Goal: Use online tool/utility: Utilize a website feature to perform a specific function

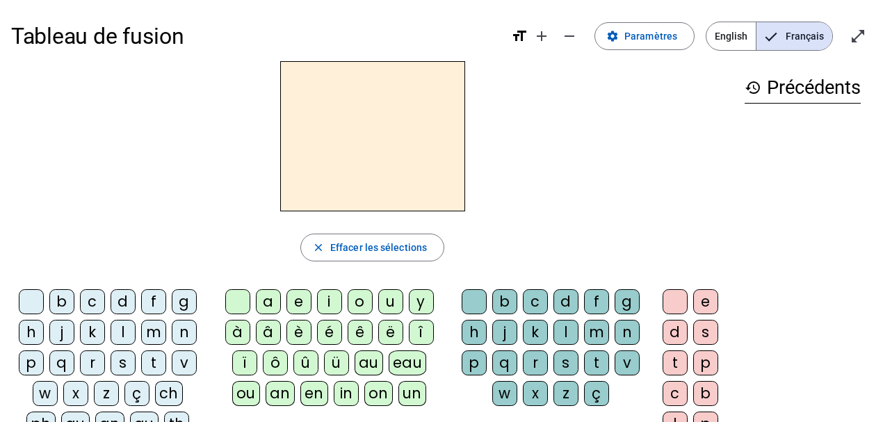
scroll to position [23, 0]
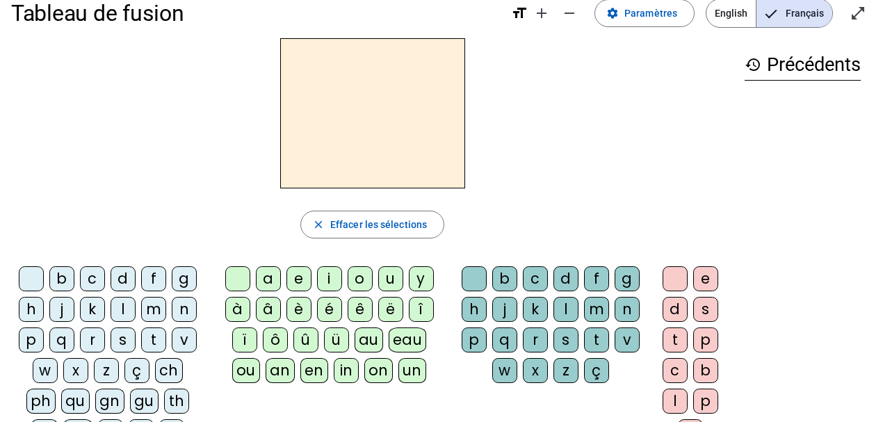
click at [42, 332] on div "p" at bounding box center [31, 339] width 25 height 25
click at [298, 270] on div "e" at bounding box center [298, 278] width 25 height 25
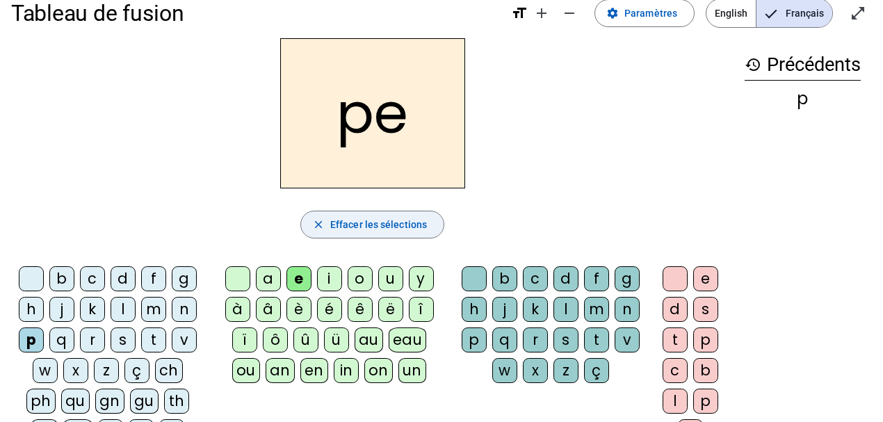
click at [384, 214] on span "button" at bounding box center [372, 224] width 142 height 33
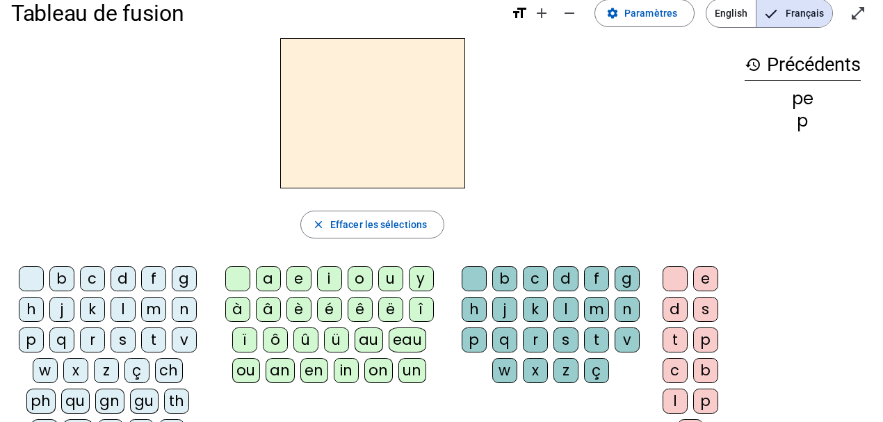
click at [37, 336] on div "p" at bounding box center [31, 339] width 25 height 25
click at [390, 336] on div "eau" at bounding box center [408, 339] width 38 height 25
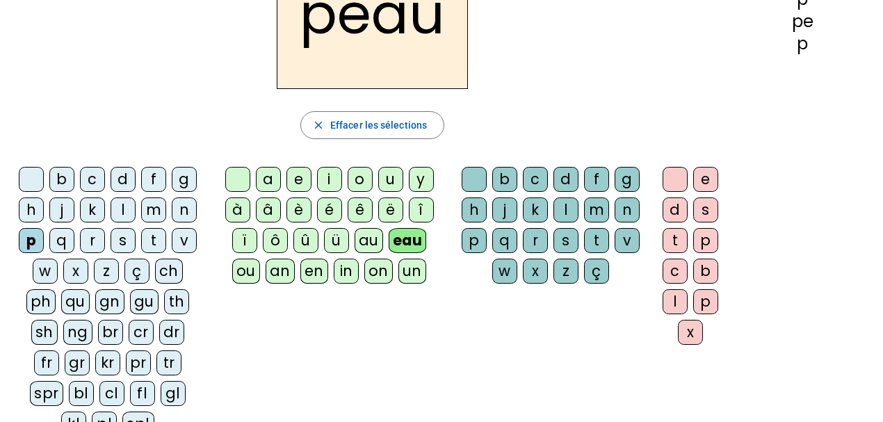
scroll to position [122, 0]
click at [60, 177] on div "b" at bounding box center [61, 179] width 25 height 25
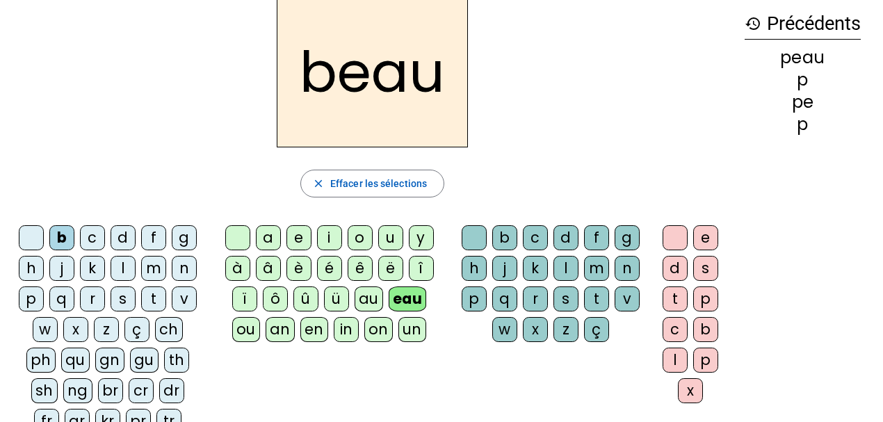
scroll to position [63, 0]
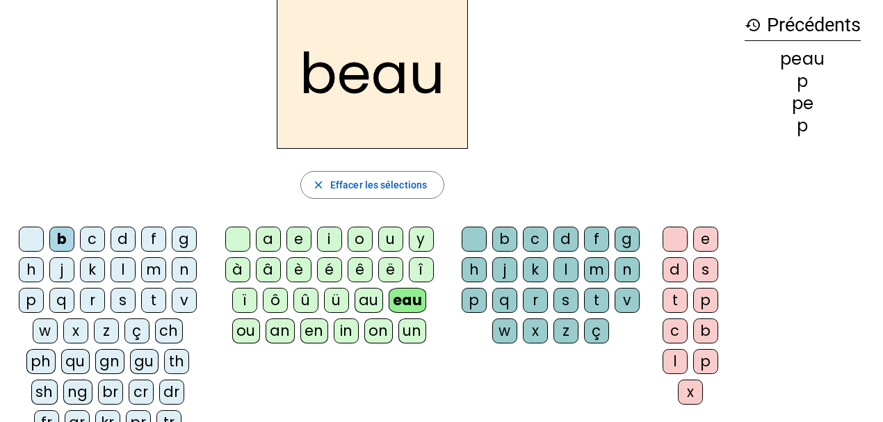
click at [127, 297] on div "s" at bounding box center [123, 300] width 25 height 25
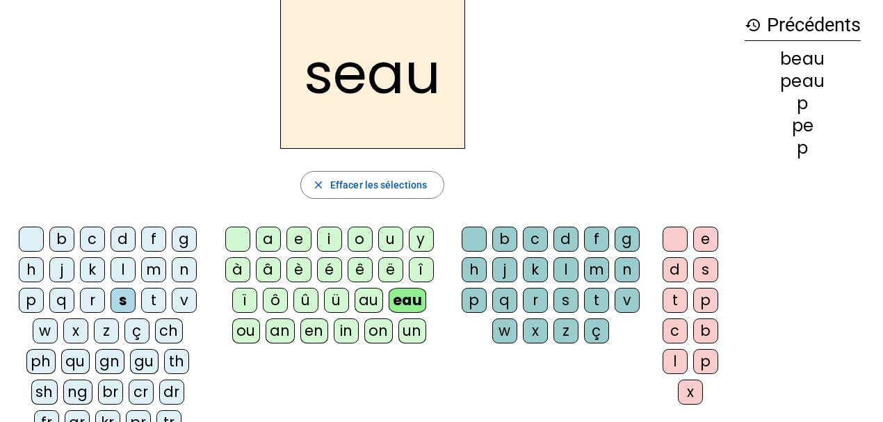
click at [179, 301] on div "v" at bounding box center [184, 300] width 25 height 25
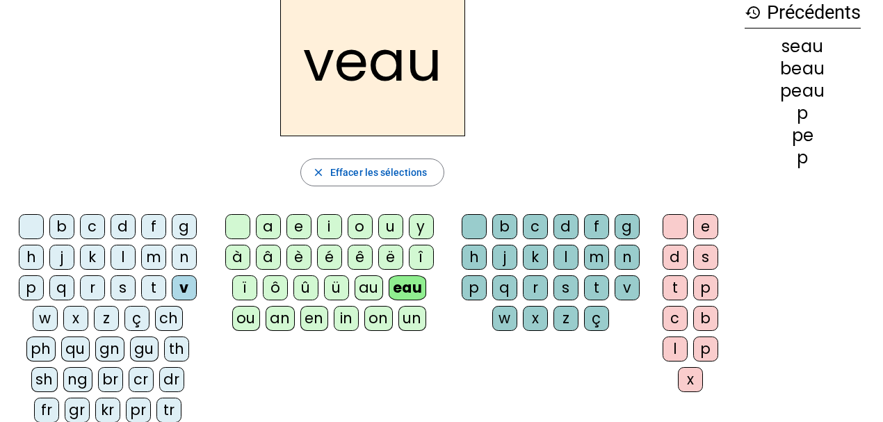
scroll to position [74, 0]
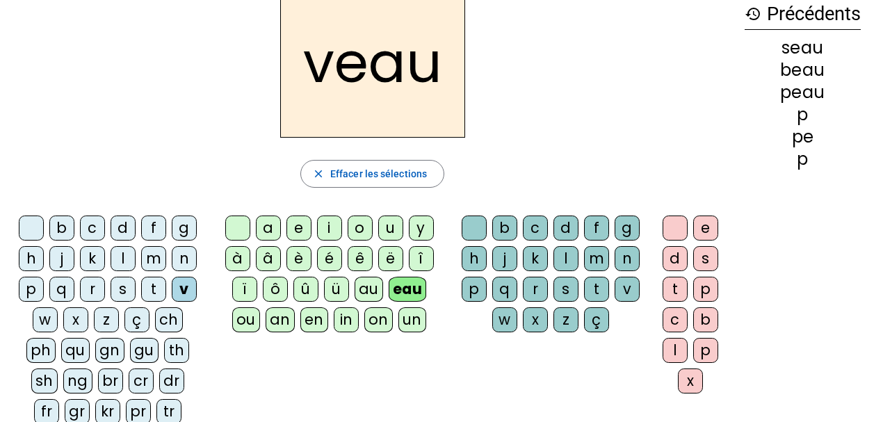
click at [36, 228] on div at bounding box center [31, 227] width 25 height 25
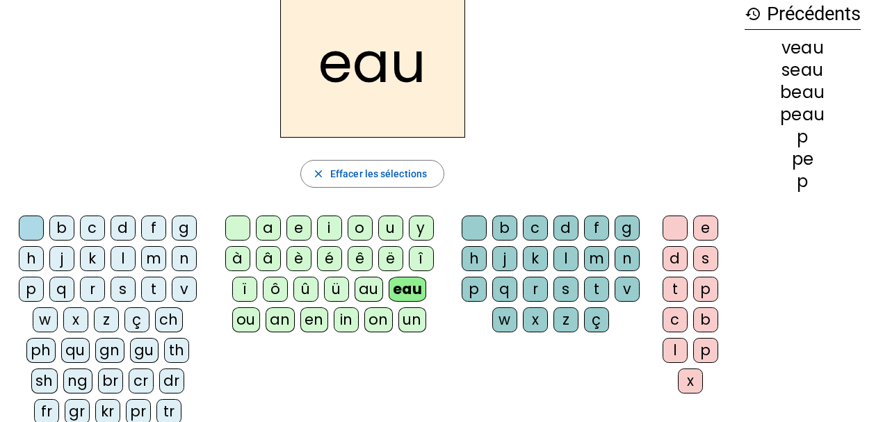
click at [354, 279] on div "au" at bounding box center [368, 289] width 28 height 25
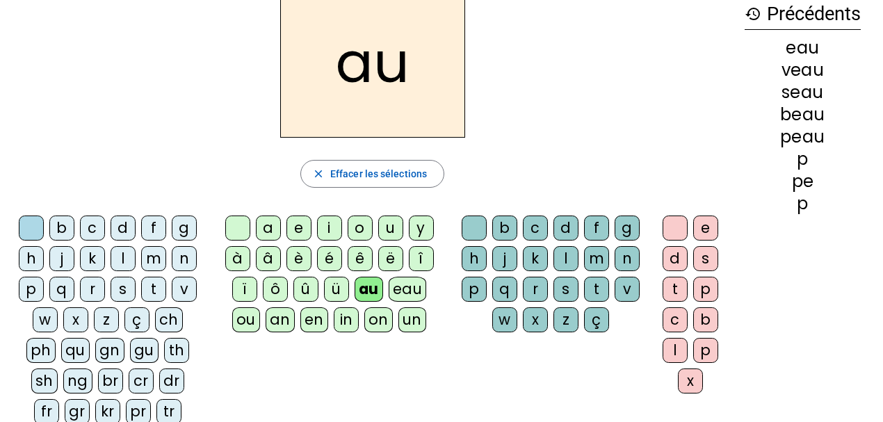
click at [534, 317] on div "x" at bounding box center [535, 319] width 25 height 25
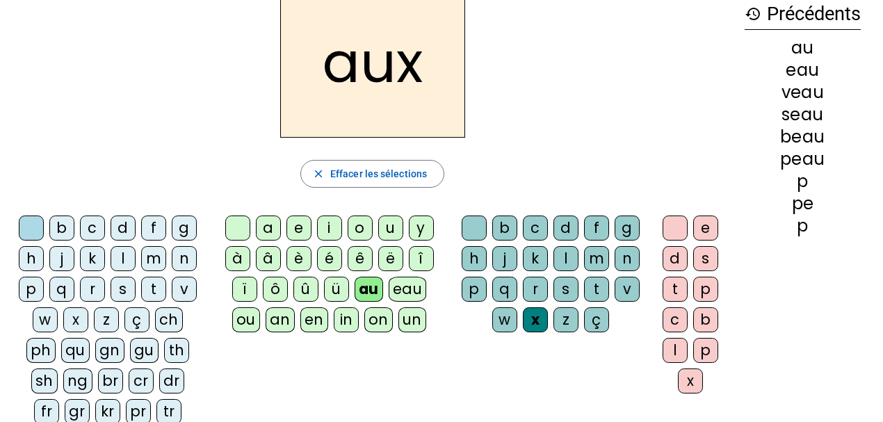
click at [146, 286] on div "t" at bounding box center [153, 289] width 25 height 25
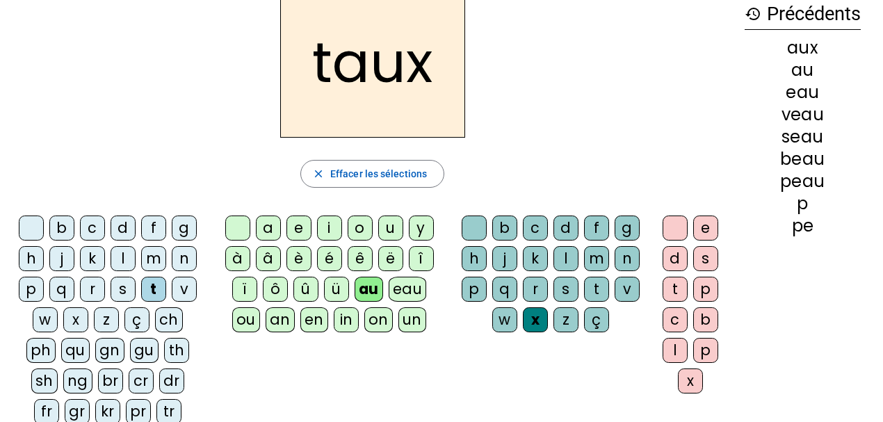
click at [153, 259] on div "m" at bounding box center [153, 258] width 25 height 25
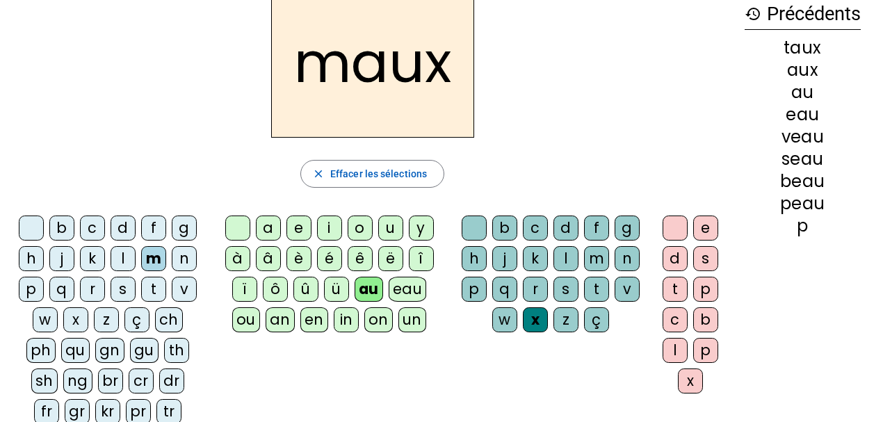
click at [152, 227] on div "f" at bounding box center [153, 227] width 25 height 25
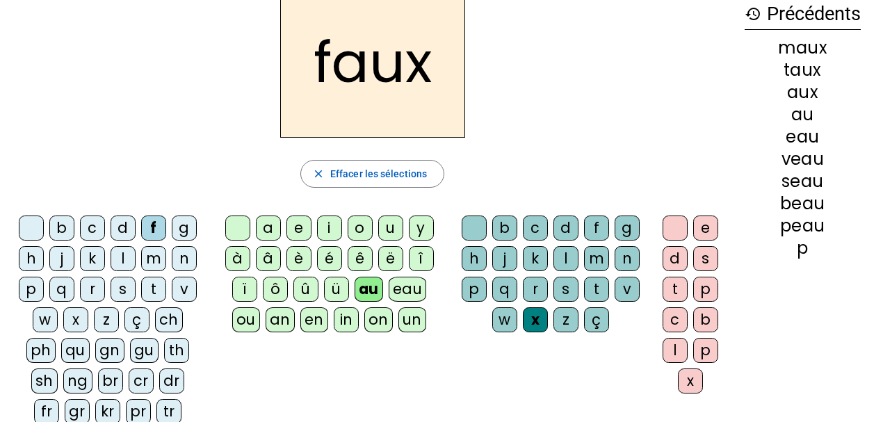
click at [592, 286] on div "t" at bounding box center [596, 289] width 25 height 25
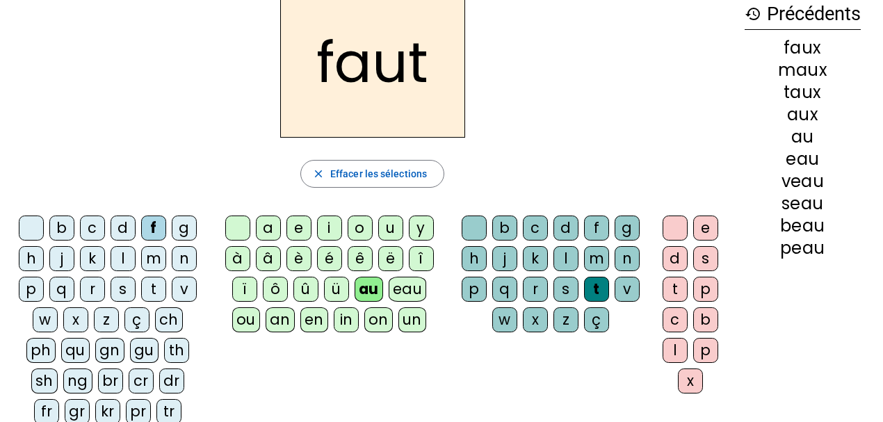
click at [35, 257] on div "h" at bounding box center [31, 258] width 25 height 25
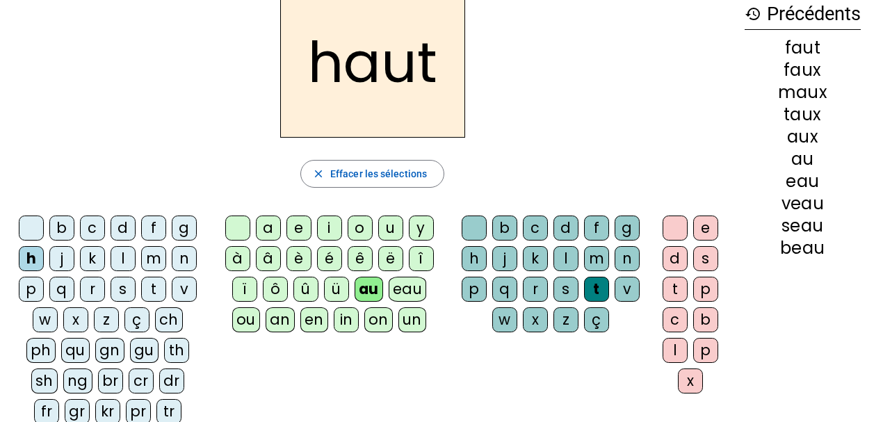
click at [182, 286] on div "v" at bounding box center [184, 289] width 25 height 25
